Goal: Information Seeking & Learning: Learn about a topic

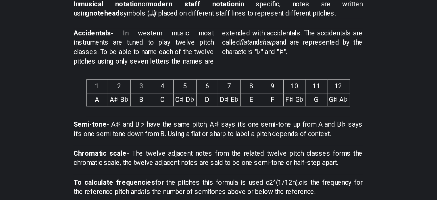
scroll to position [198, 0]
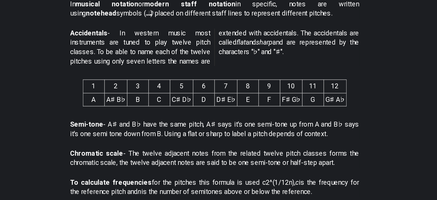
click at [135, 85] on strong "Accidentals" at bounding box center [133, 85] width 26 height 5
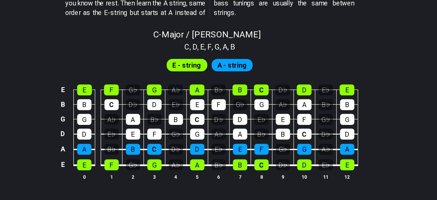
scroll to position [511, 0]
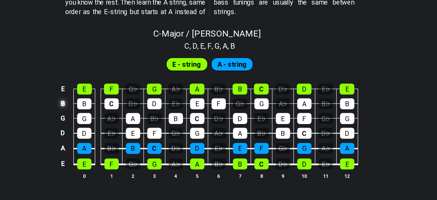
click at [121, 134] on td "B" at bounding box center [118, 134] width 7 height 10
click at [121, 134] on td "x" at bounding box center [118, 134] width 7 height 10
click at [119, 134] on td "o" at bounding box center [118, 134] width 7 height 10
click at [119, 134] on td at bounding box center [118, 134] width 7 height 10
click at [135, 134] on div "B" at bounding box center [133, 133] width 10 height 7
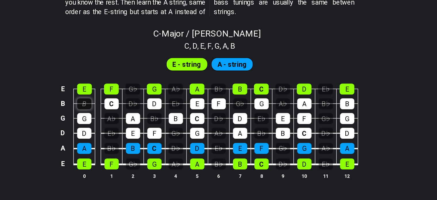
click at [135, 134] on div "B" at bounding box center [133, 133] width 10 height 7
click at [203, 108] on span "E - string" at bounding box center [203, 107] width 20 height 8
click at [198, 105] on span "E - string" at bounding box center [203, 107] width 20 height 8
click at [234, 108] on span "A - string" at bounding box center [234, 107] width 20 height 8
click at [136, 163] on div "A" at bounding box center [133, 164] width 10 height 7
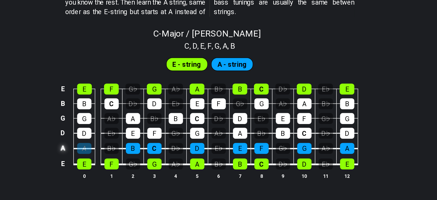
click at [115, 167] on td "A" at bounding box center [118, 164] width 7 height 11
click at [132, 164] on div "A" at bounding box center [133, 164] width 10 height 7
drag, startPoint x: 132, startPoint y: 164, endPoint x: 116, endPoint y: 163, distance: 16.4
click at [116, 163] on tr "x A B♭ B C D♭ D E♭ E F G♭ G A♭ A" at bounding box center [217, 159] width 205 height 11
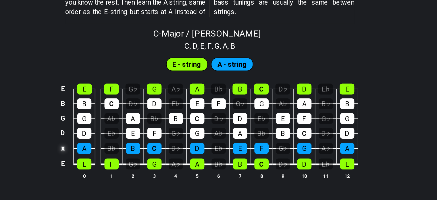
click at [116, 163] on td "x" at bounding box center [118, 164] width 7 height 11
click at [118, 163] on td "o" at bounding box center [118, 164] width 7 height 11
click at [115, 162] on td at bounding box center [118, 164] width 7 height 11
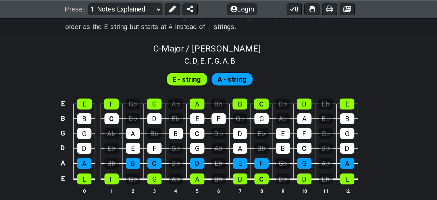
scroll to position [563, 0]
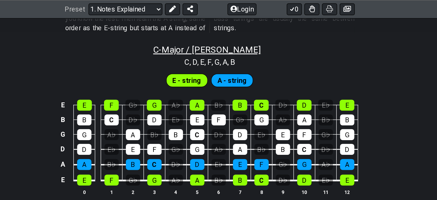
click at [195, 30] on span "C - Major / Ionian" at bounding box center [217, 33] width 74 height 7
select select "C"
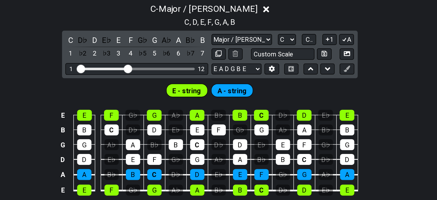
scroll to position [563, 0]
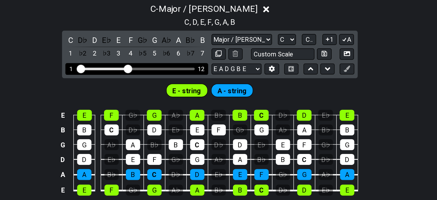
click at [136, 73] on div "1 12" at bounding box center [169, 75] width 98 height 8
drag, startPoint x: 132, startPoint y: 73, endPoint x: 140, endPoint y: 74, distance: 8.7
click at [140, 75] on input "Visible fret range" at bounding box center [169, 75] width 82 height 0
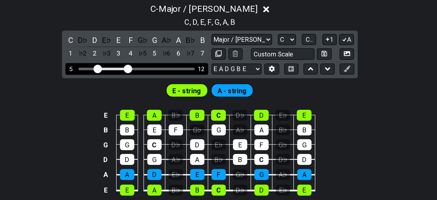
click at [131, 74] on div "Visible fret range" at bounding box center [169, 75] width 80 height 2
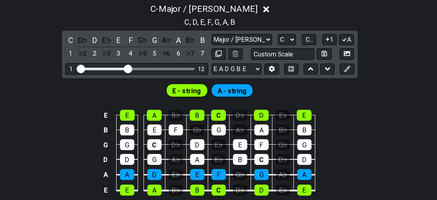
drag, startPoint x: 142, startPoint y: 74, endPoint x: 122, endPoint y: 68, distance: 20.5
click at [128, 75] on input "Visible fret range" at bounding box center [169, 75] width 82 height 0
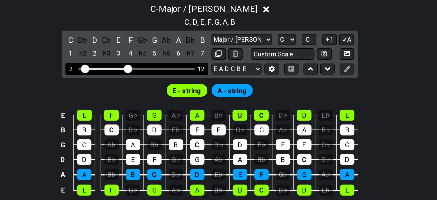
drag, startPoint x: 130, startPoint y: 74, endPoint x: 133, endPoint y: 75, distance: 3.4
click at [133, 75] on input "Visible fret range" at bounding box center [169, 75] width 82 height 0
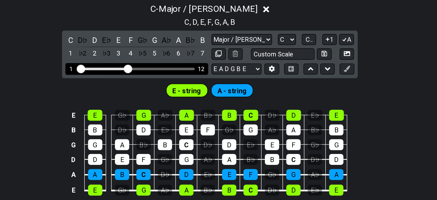
drag, startPoint x: 133, startPoint y: 75, endPoint x: 128, endPoint y: 73, distance: 5.1
click at [128, 75] on input "Visible fret range" at bounding box center [169, 75] width 82 height 0
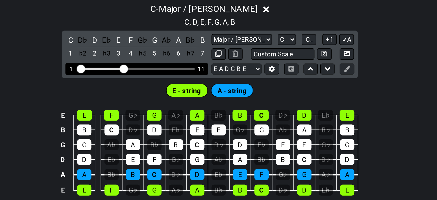
click at [160, 75] on input "Visible fret range" at bounding box center [169, 75] width 82 height 0
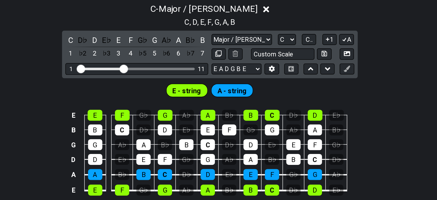
drag, startPoint x: 164, startPoint y: 76, endPoint x: 173, endPoint y: 83, distance: 11.7
click at [173, 83] on div "C - Major / Ionian C , D , E , F , G , A , B C D♭ D E♭ E F G♭ G A♭ A B♭ B 1 ♭2 …" at bounding box center [218, 101] width 437 height 149
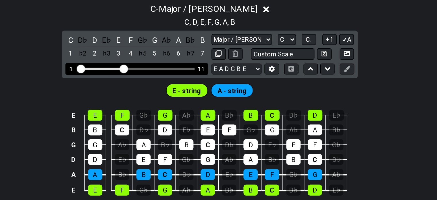
click at [169, 74] on div "Visible fret range" at bounding box center [169, 75] width 80 height 2
drag, startPoint x: 161, startPoint y: 73, endPoint x: 168, endPoint y: 73, distance: 6.9
click at [168, 75] on input "Visible fret range" at bounding box center [169, 75] width 82 height 0
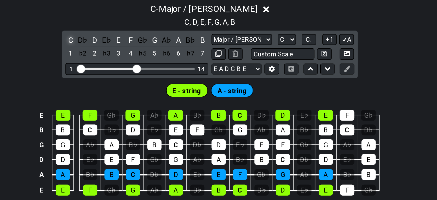
click at [124, 56] on div "C" at bounding box center [123, 56] width 7 height 8
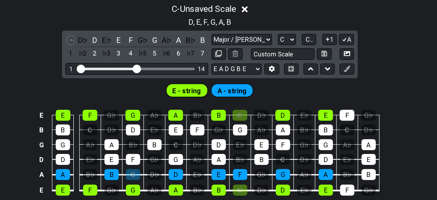
click at [124, 56] on div "C" at bounding box center [123, 56] width 7 height 8
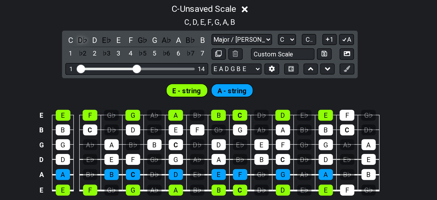
click at [133, 56] on div "D♭" at bounding box center [131, 56] width 7 height 8
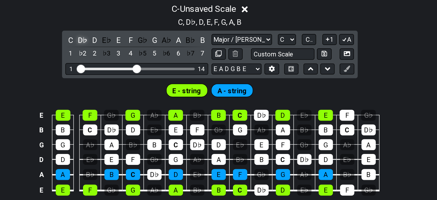
click at [133, 56] on div "D♭" at bounding box center [131, 56] width 7 height 8
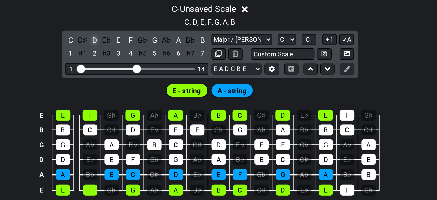
click at [140, 56] on div "D" at bounding box center [139, 56] width 7 height 8
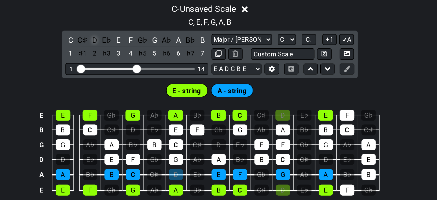
click at [140, 56] on div "D" at bounding box center [139, 56] width 7 height 8
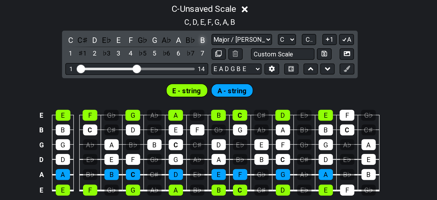
click at [214, 56] on div "B" at bounding box center [213, 56] width 7 height 8
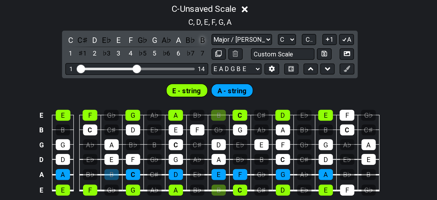
click at [214, 56] on div "B" at bounding box center [213, 56] width 7 height 8
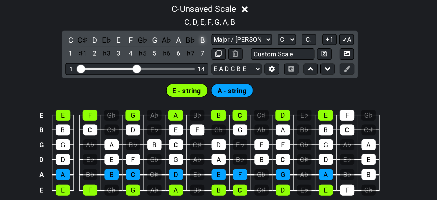
click at [214, 56] on div "B" at bounding box center [213, 56] width 7 height 8
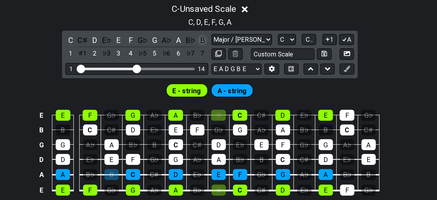
click at [214, 56] on div "B" at bounding box center [213, 56] width 7 height 8
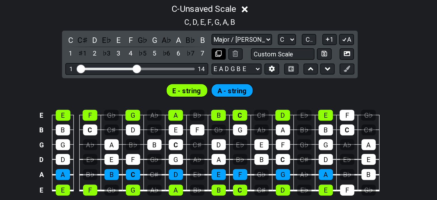
click at [225, 65] on icon at bounding box center [224, 65] width 4 height 4
select select "C"
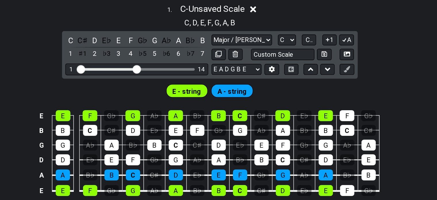
click at [250, 33] on icon at bounding box center [248, 34] width 4 height 4
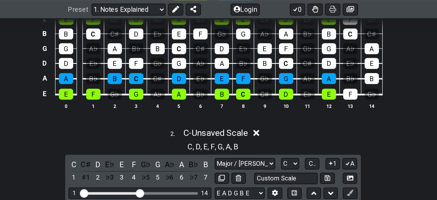
scroll to position [622, 0]
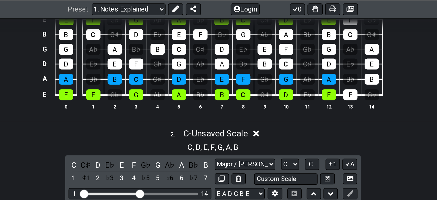
click at [250, 92] on icon at bounding box center [248, 91] width 4 height 6
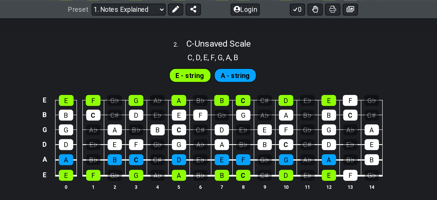
scroll to position [683, 0]
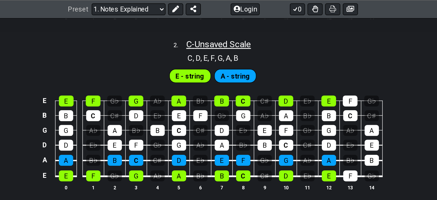
click at [203, 29] on span "C - Unsaved Scale" at bounding box center [222, 30] width 44 height 7
select select "C"
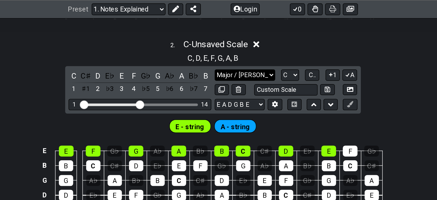
click at [252, 53] on select "Major / Ionian Custom Scale Minor Pentatonic Major Pentatonic Minor Blues Major…" at bounding box center [240, 51] width 41 height 8
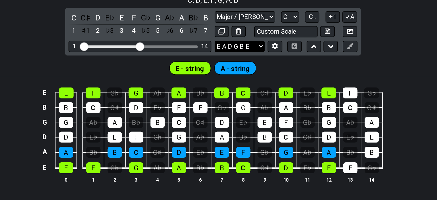
click at [244, 72] on select "E A D G B E E A D G B E E A D G B E B E A D F♯ B A D G C E A D A D G B E E♭ A♭ …" at bounding box center [237, 72] width 34 height 8
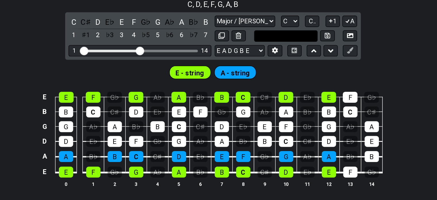
click at [254, 61] on input "text" at bounding box center [269, 61] width 44 height 8
type input "Custom Scale"
click at [296, 80] on div "E - string A - string" at bounding box center [218, 85] width 437 height 14
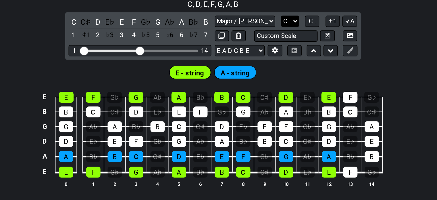
click at [272, 51] on select "A♭ A A♯ B♭ B C C♯ D♭ D D♯ E♭ E F F♯ G♭ G G♯" at bounding box center [271, 51] width 12 height 8
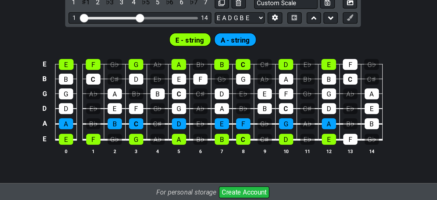
scroll to position [685, 0]
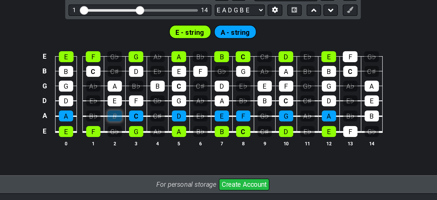
click at [153, 144] on div "B" at bounding box center [151, 141] width 10 height 7
click at [158, 164] on div "E E F G♭ G A♭ A B♭ B C C♯ D E♭ E F G♭ B B C C♯ D E♭ E F G♭ G A♭ A B♭ B C C♯ G G…" at bounding box center [218, 130] width 437 height 81
click at [145, 152] on td "G♭" at bounding box center [151, 147] width 15 height 11
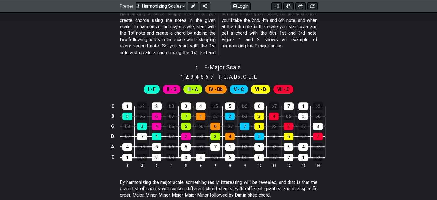
scroll to position [199, 0]
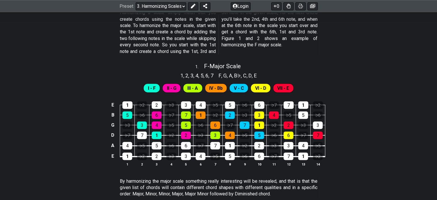
click at [153, 87] on span "I - F" at bounding box center [152, 88] width 8 height 8
drag, startPoint x: 153, startPoint y: 87, endPoint x: 188, endPoint y: 74, distance: 37.9
click at [188, 74] on div "1 . F - Major Scale 1 , 2 , 3 , 4 , 5 , 6 , 7 F , G , A , B♭ , C , D , E I - F …" at bounding box center [218, 116] width 437 height 115
drag, startPoint x: 188, startPoint y: 74, endPoint x: 111, endPoint y: 105, distance: 83.5
click at [111, 105] on div "1 . F - Major Scale 1 , 2 , 3 , 4 , 5 , 6 , 7 F , G , A , B♭ , C , D , E I - F …" at bounding box center [218, 116] width 437 height 115
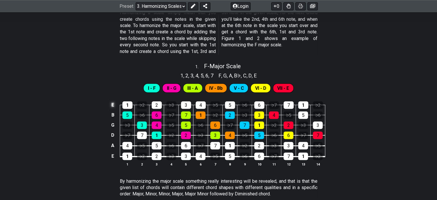
click at [111, 105] on td "E" at bounding box center [112, 105] width 7 height 10
click at [111, 105] on td "x" at bounding box center [112, 105] width 7 height 10
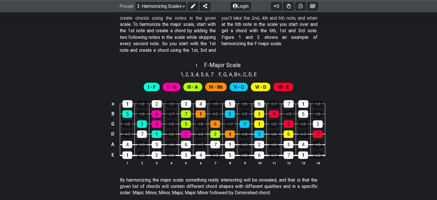
scroll to position [200, 0]
click at [111, 104] on td "o" at bounding box center [112, 104] width 7 height 10
click at [111, 104] on td at bounding box center [112, 104] width 7 height 10
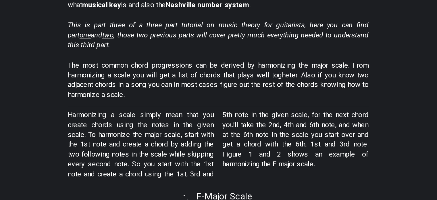
scroll to position [102, 0]
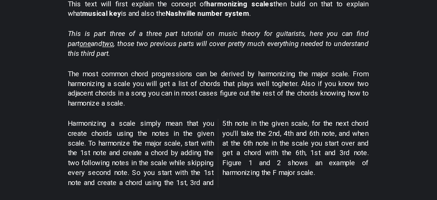
click at [142, 57] on span "two" at bounding box center [145, 56] width 7 height 5
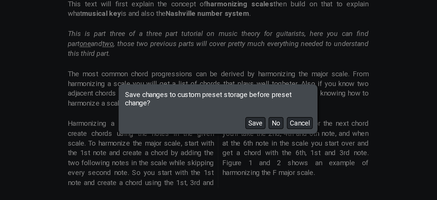
click at [184, 58] on div "Save changes to custom preset storage before preset change? Save No Cancel" at bounding box center [218, 100] width 437 height 200
click at [257, 108] on button "No" at bounding box center [257, 109] width 10 height 8
select select "/scale-degrees-and-intervals"
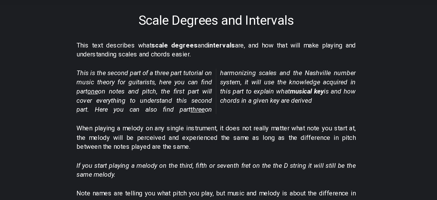
scroll to position [69, 0]
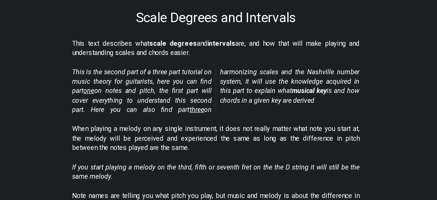
drag, startPoint x: 201, startPoint y: 109, endPoint x: 187, endPoint y: 89, distance: 24.6
click at [187, 89] on em "This is the second part of a three part tutorial on music theory for guitarists…" at bounding box center [219, 96] width 198 height 31
drag, startPoint x: 197, startPoint y: 108, endPoint x: 170, endPoint y: 92, distance: 31.9
click at [170, 92] on em "This is the second part of a three part tutorial on music theory for guitarists…" at bounding box center [219, 96] width 198 height 31
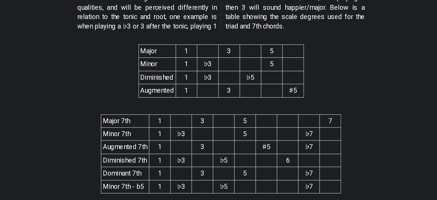
scroll to position [1094, 0]
